Goal: Navigation & Orientation: Find specific page/section

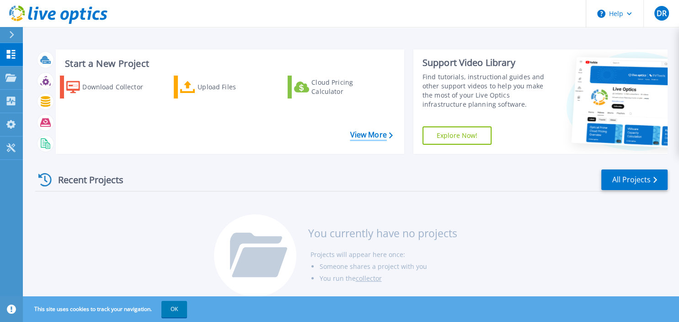
click at [376, 138] on link "View More" at bounding box center [371, 134] width 43 height 9
click at [368, 139] on link "View More" at bounding box center [371, 134] width 43 height 9
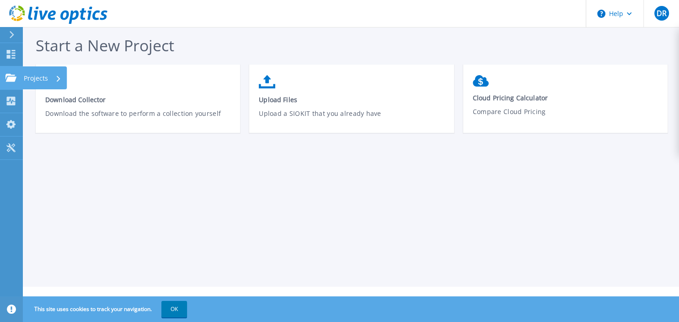
click at [21, 79] on link "Projects Projects" at bounding box center [11, 77] width 23 height 23
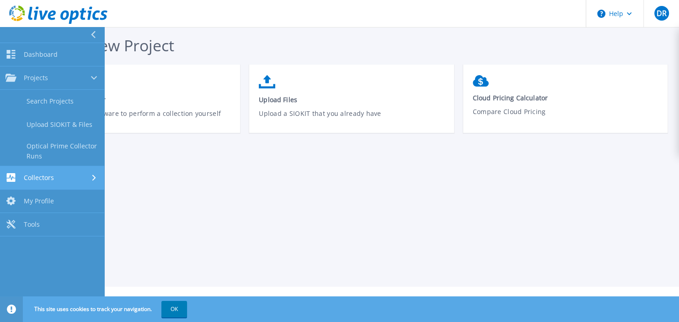
click at [45, 182] on link "Collectors Collectors" at bounding box center [52, 177] width 104 height 23
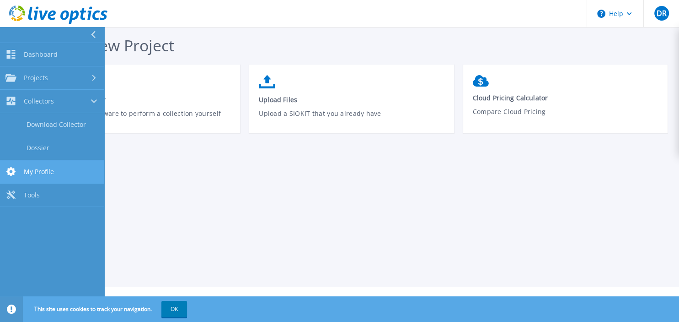
click at [47, 168] on span "My Profile" at bounding box center [39, 171] width 30 height 8
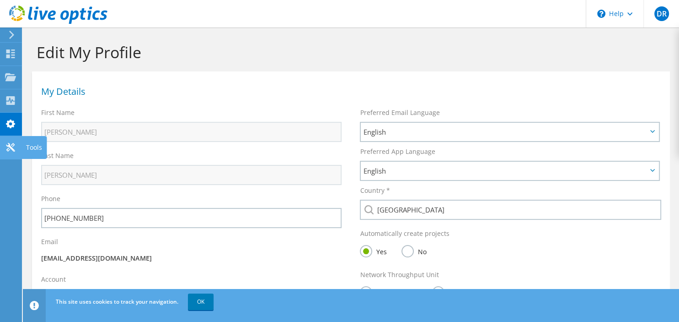
click at [5, 148] on icon at bounding box center [10, 147] width 11 height 9
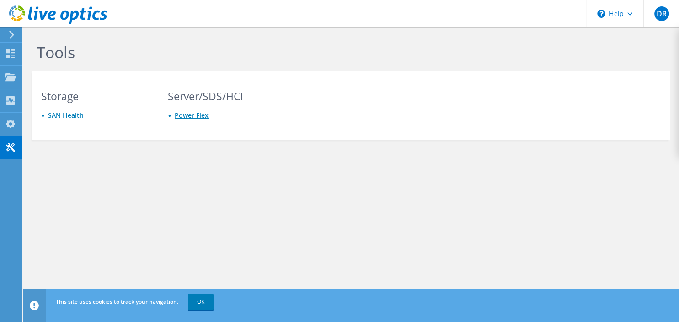
click at [198, 117] on link "Power Flex" at bounding box center [192, 115] width 34 height 9
click at [15, 35] on icon at bounding box center [11, 35] width 7 height 8
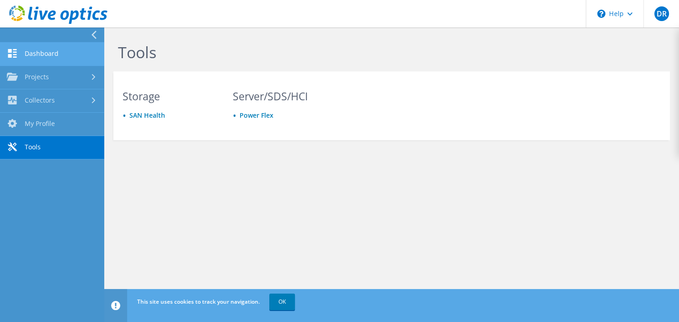
click at [75, 61] on link "Dashboard" at bounding box center [52, 54] width 104 height 23
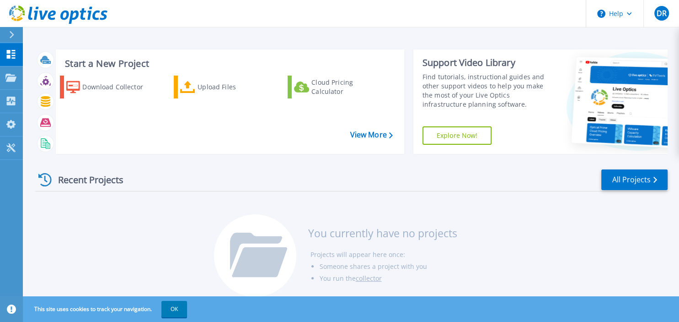
click at [452, 132] on link "Explore Now!" at bounding box center [458, 135] width 70 height 18
